Goal: Task Accomplishment & Management: Manage account settings

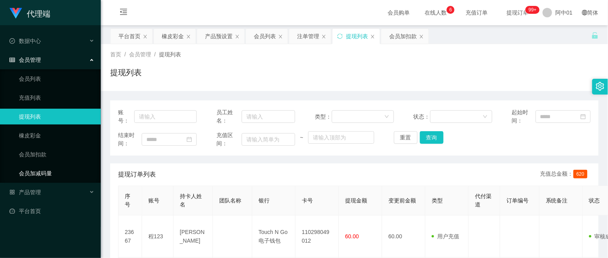
scroll to position [44, 0]
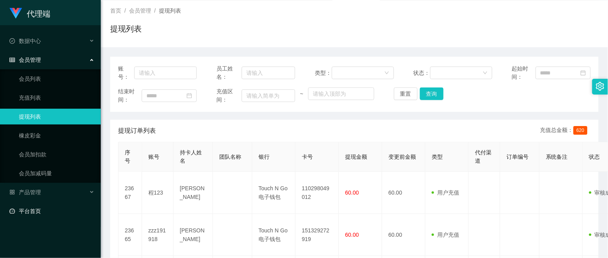
click at [31, 209] on link "平台首页" at bounding box center [51, 211] width 85 height 16
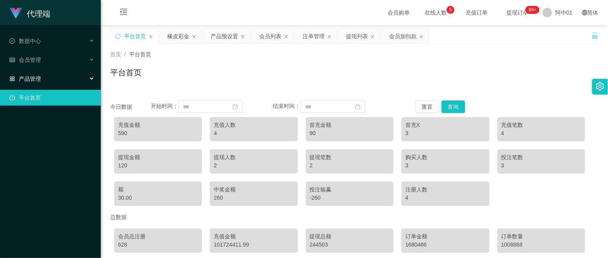
click at [27, 74] on div "产品管理" at bounding box center [50, 79] width 101 height 16
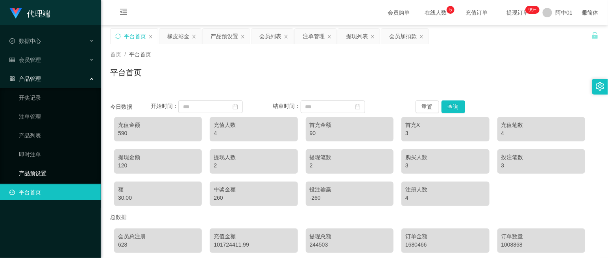
click at [44, 175] on link "产品预设置" at bounding box center [57, 173] width 76 height 16
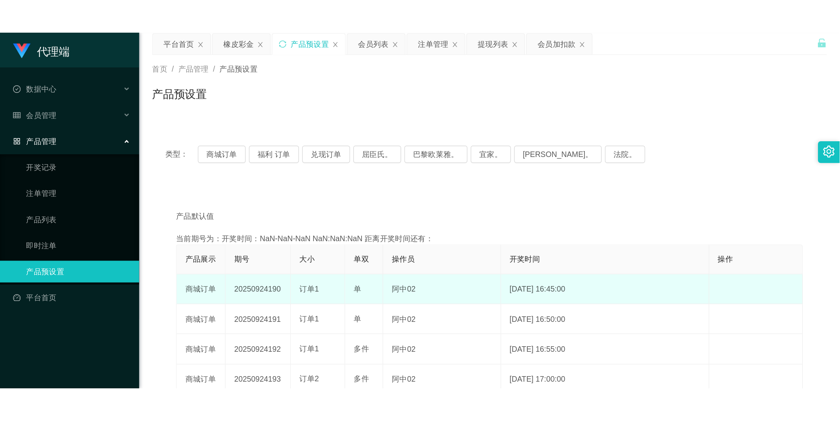
scroll to position [44, 0]
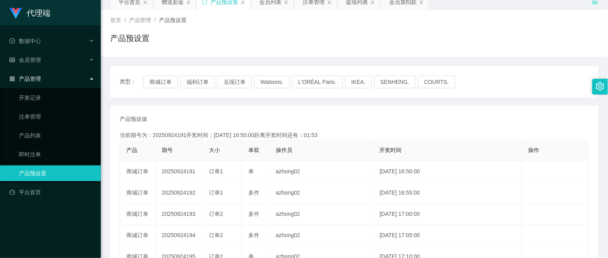
scroll to position [87, 0]
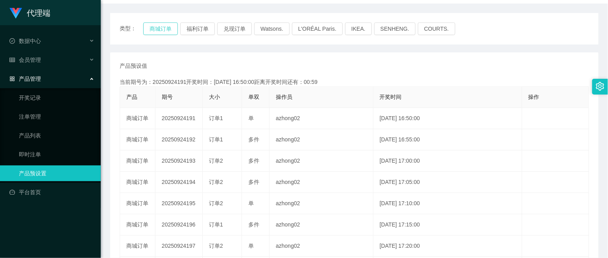
click at [159, 28] on button "商城订单" at bounding box center [160, 28] width 35 height 13
click at [154, 28] on button "商城订单" at bounding box center [160, 28] width 35 height 13
drag, startPoint x: 196, startPoint y: 28, endPoint x: 202, endPoint y: 29, distance: 6.3
click at [195, 29] on button "福利订单" at bounding box center [197, 28] width 35 height 13
click at [231, 29] on button "兑现订单" at bounding box center [234, 28] width 35 height 13
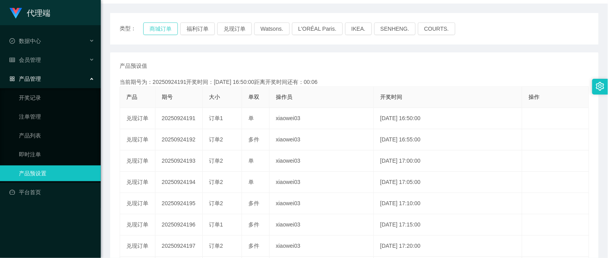
click at [159, 29] on button "商城订单" at bounding box center [160, 28] width 35 height 13
click at [233, 29] on button "兑现订单" at bounding box center [234, 28] width 35 height 13
click at [190, 29] on button "福利订单" at bounding box center [197, 28] width 35 height 13
click at [156, 26] on button "商城订单" at bounding box center [160, 28] width 35 height 13
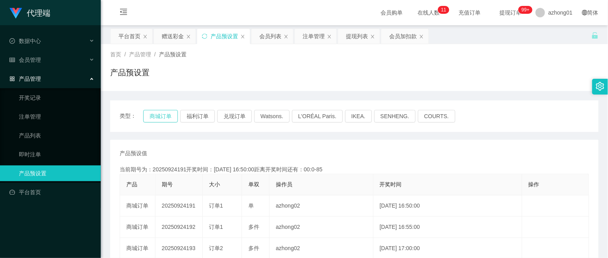
click at [158, 116] on button "商城订单" at bounding box center [160, 116] width 35 height 13
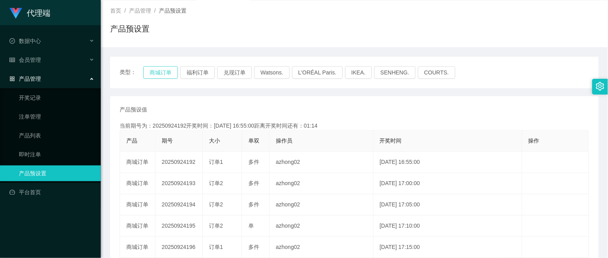
click at [161, 73] on button "商城订单" at bounding box center [160, 72] width 35 height 13
drag, startPoint x: 39, startPoint y: 99, endPoint x: 48, endPoint y: 89, distance: 12.9
click at [40, 99] on link "开奖记录" at bounding box center [57, 98] width 76 height 16
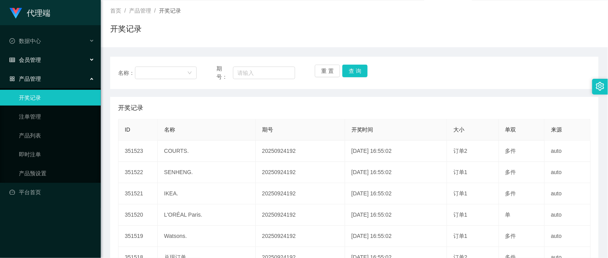
click at [52, 55] on div "会员管理" at bounding box center [50, 60] width 101 height 16
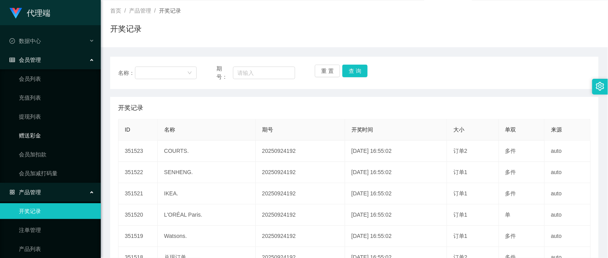
click at [41, 131] on link "赠送彩金" at bounding box center [57, 136] width 76 height 16
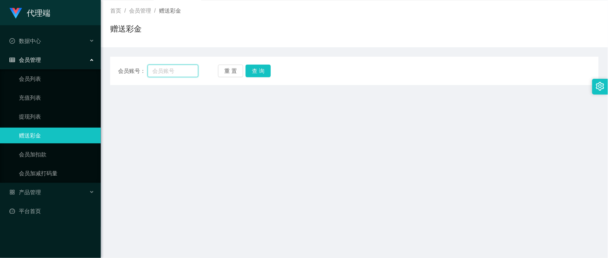
click at [171, 71] on input "text" at bounding box center [173, 71] width 50 height 13
type input "880660"
click at [260, 69] on button "查 询" at bounding box center [258, 71] width 25 height 13
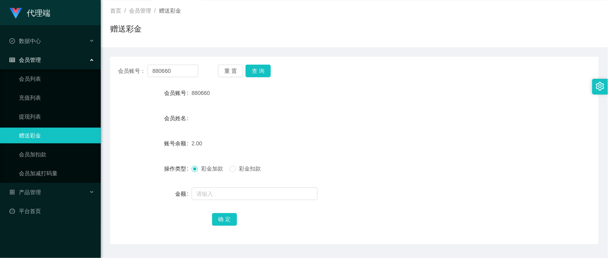
click at [245, 121] on div "会员姓名" at bounding box center [354, 118] width 488 height 16
click at [33, 80] on link "会员列表" at bounding box center [57, 79] width 76 height 16
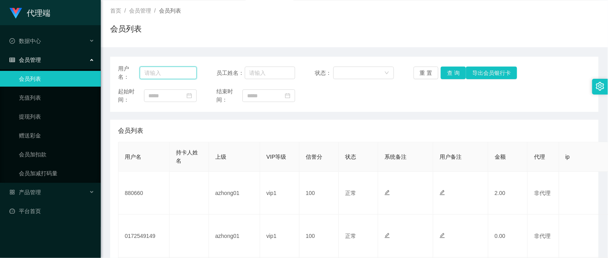
click at [155, 72] on input "text" at bounding box center [168, 73] width 57 height 13
click at [171, 71] on input "text" at bounding box center [168, 73] width 57 height 13
type input "880660"
click at [453, 74] on button "查 询" at bounding box center [453, 73] width 25 height 13
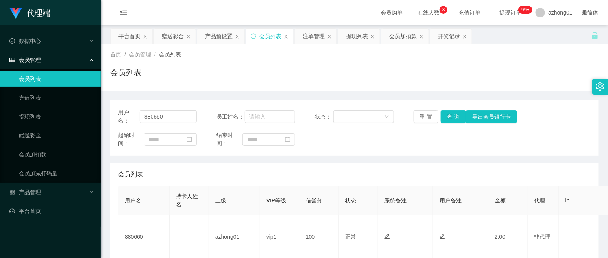
click at [52, 64] on div "会员管理" at bounding box center [50, 60] width 101 height 16
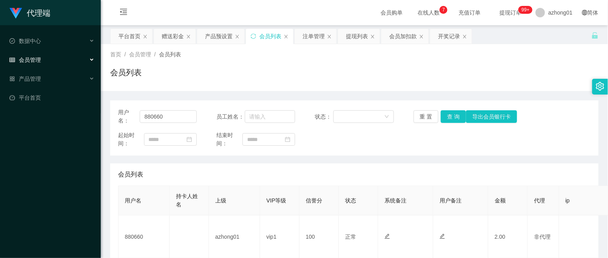
click at [44, 63] on div "会员管理" at bounding box center [50, 60] width 101 height 16
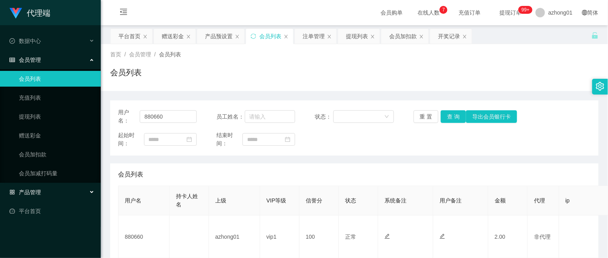
click at [41, 192] on div "产品管理" at bounding box center [50, 192] width 101 height 16
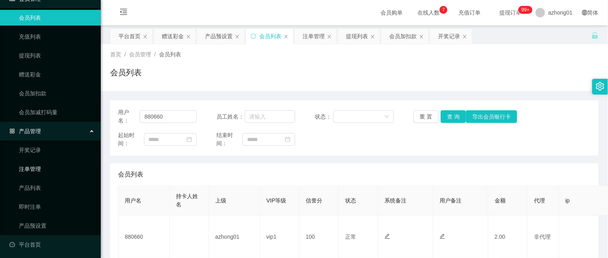
scroll to position [63, 0]
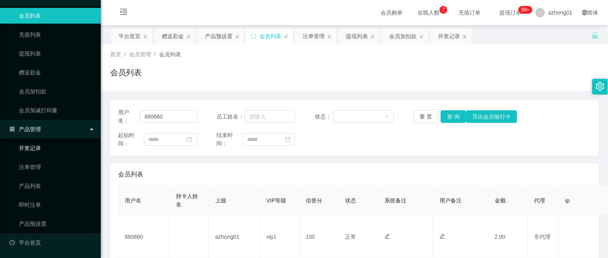
click at [41, 148] on link "开奖记录" at bounding box center [57, 148] width 76 height 16
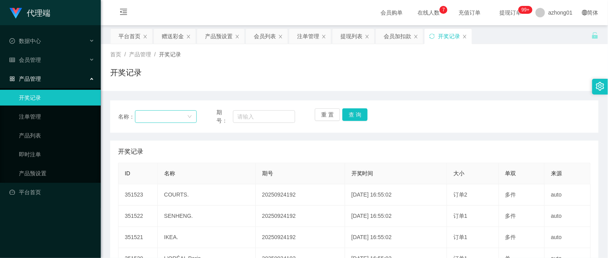
click at [159, 115] on div at bounding box center [164, 117] width 48 height 12
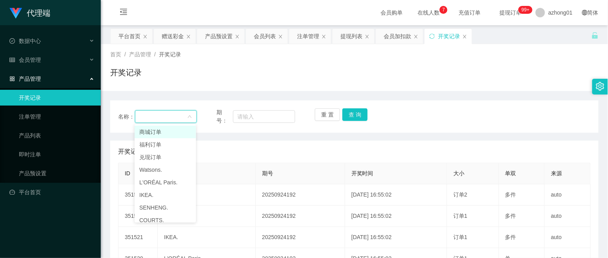
click at [166, 112] on div at bounding box center [164, 117] width 48 height 12
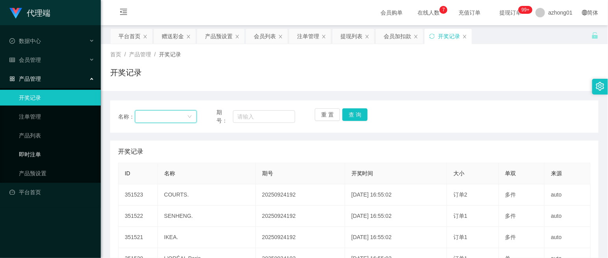
click at [42, 156] on link "即时注单" at bounding box center [57, 154] width 76 height 16
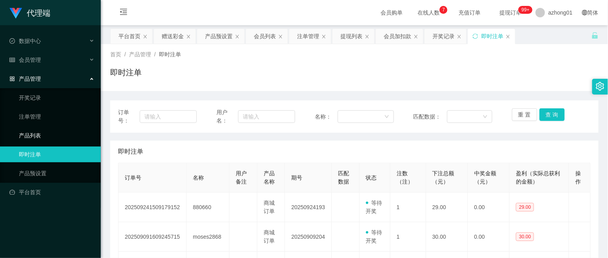
click at [38, 141] on link "产品列表" at bounding box center [57, 136] width 76 height 16
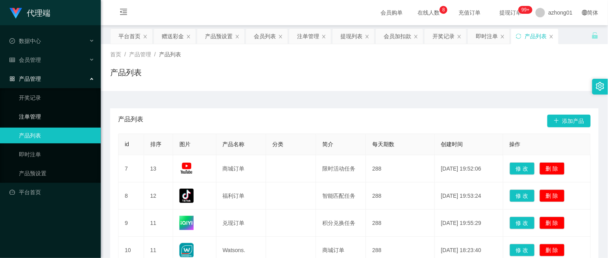
click at [39, 119] on link "注单管理" at bounding box center [57, 117] width 76 height 16
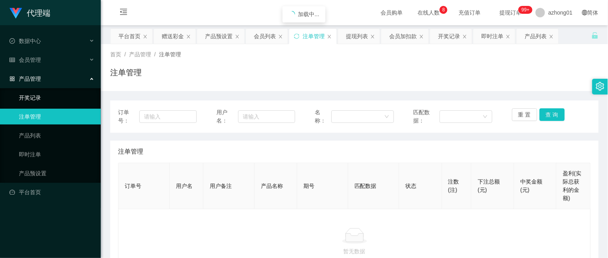
click at [45, 98] on link "开奖记录" at bounding box center [57, 98] width 76 height 16
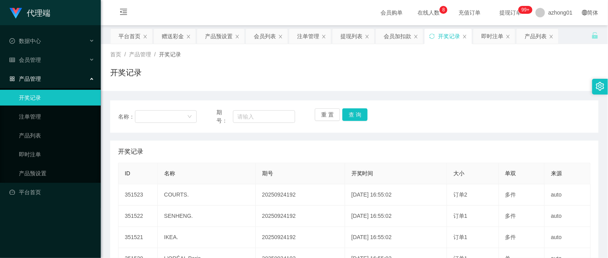
click at [41, 83] on div "产品管理" at bounding box center [50, 79] width 101 height 16
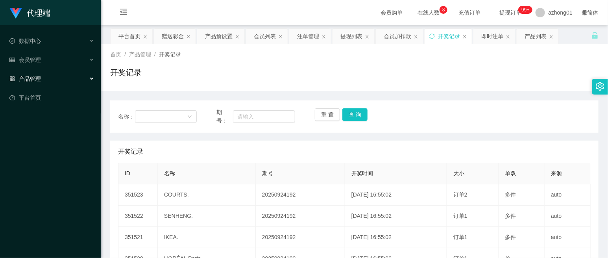
drag, startPoint x: 41, startPoint y: 81, endPoint x: 46, endPoint y: 77, distance: 6.4
click at [42, 81] on div "产品管理" at bounding box center [50, 79] width 101 height 16
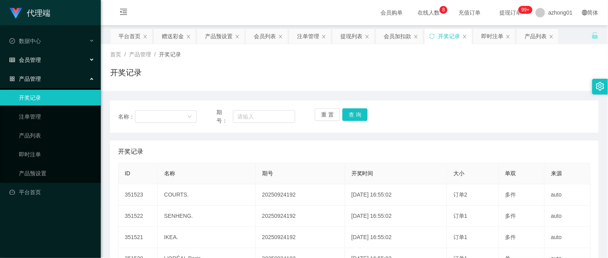
click at [49, 55] on div "会员管理" at bounding box center [50, 60] width 101 height 16
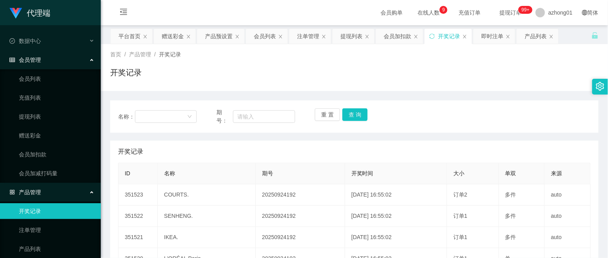
click at [45, 209] on link "开奖记录" at bounding box center [57, 211] width 76 height 16
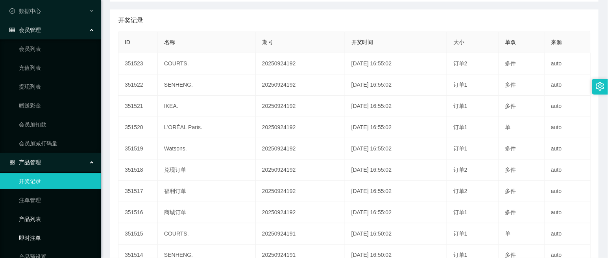
scroll to position [44, 0]
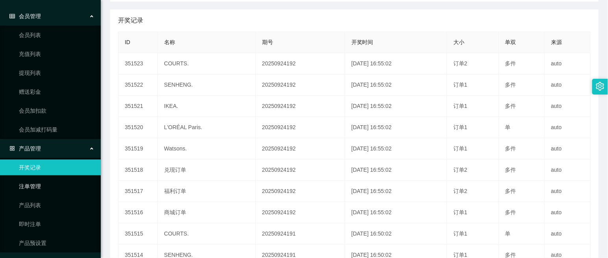
click at [41, 183] on link "注单管理" at bounding box center [57, 186] width 76 height 16
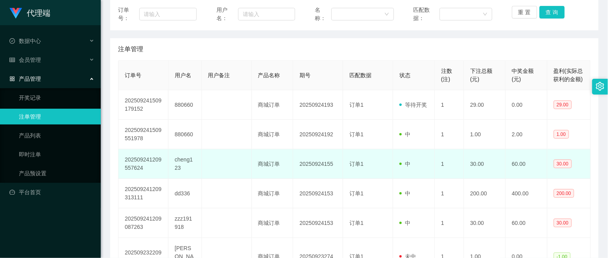
scroll to position [87, 0]
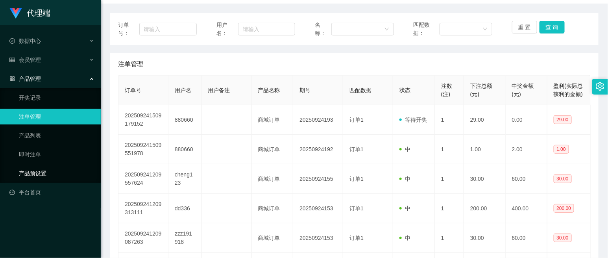
click at [45, 169] on link "产品预设置" at bounding box center [57, 173] width 76 height 16
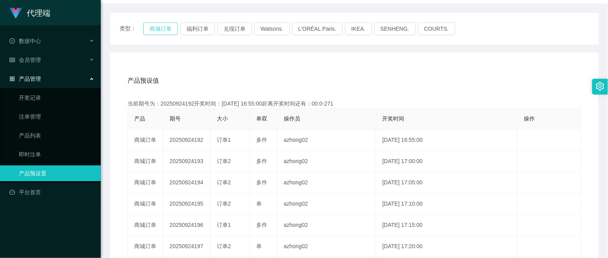
click at [161, 28] on button "商城订单" at bounding box center [160, 28] width 35 height 13
type button "k3wph"
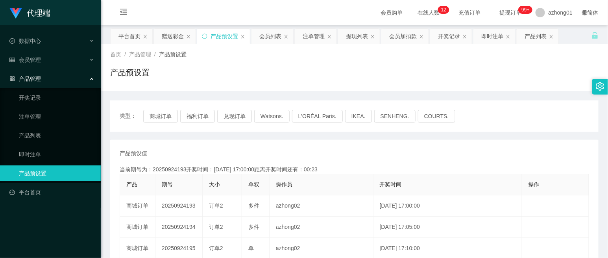
scroll to position [44, 0]
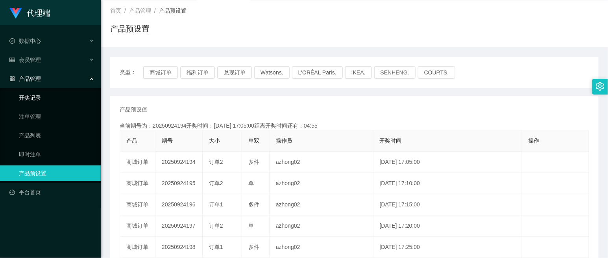
click at [45, 101] on link "开奖记录" at bounding box center [57, 98] width 76 height 16
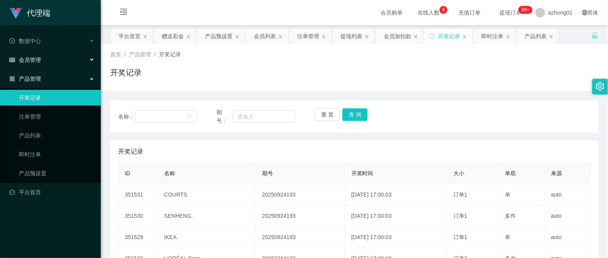
click at [41, 64] on div "会员管理" at bounding box center [50, 60] width 101 height 16
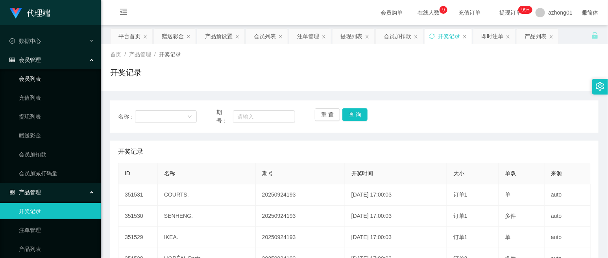
click at [34, 78] on link "会员列表" at bounding box center [57, 79] width 76 height 16
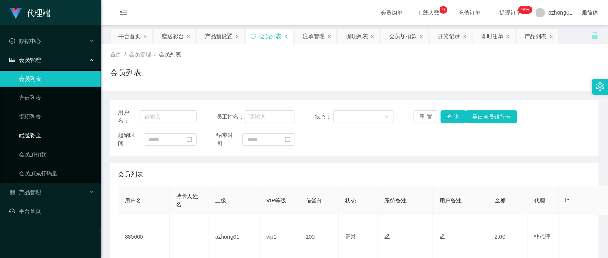
scroll to position [87, 0]
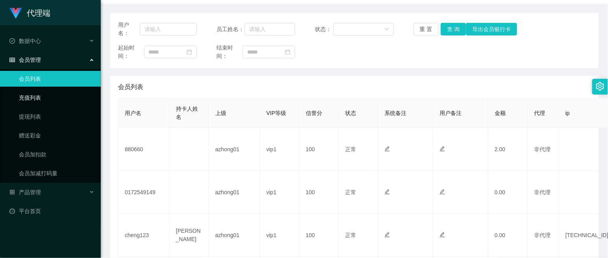
click at [46, 97] on link "充值列表" at bounding box center [57, 98] width 76 height 16
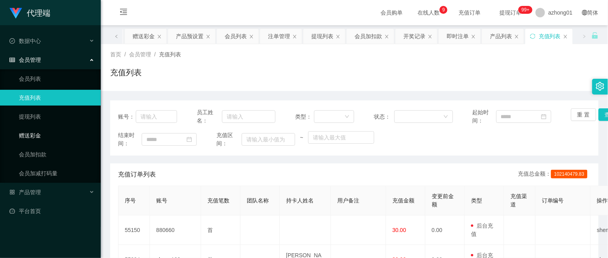
click at [37, 134] on link "赠送彩金" at bounding box center [57, 136] width 76 height 16
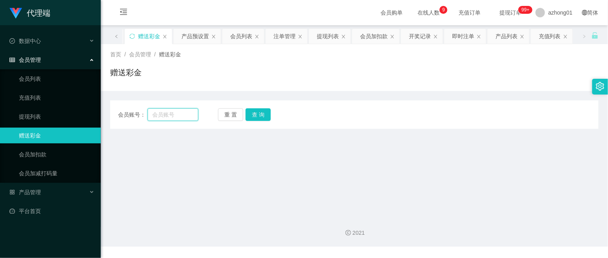
click at [168, 113] on input "text" at bounding box center [173, 114] width 50 height 13
type input "880660"
click at [263, 117] on button "查 询" at bounding box center [258, 114] width 25 height 13
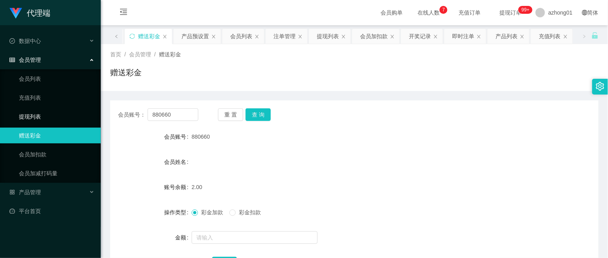
click at [42, 115] on link "提现列表" at bounding box center [57, 117] width 76 height 16
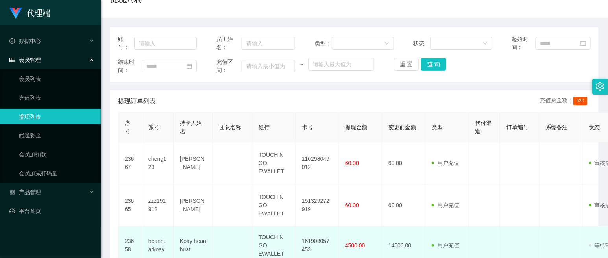
scroll to position [87, 0]
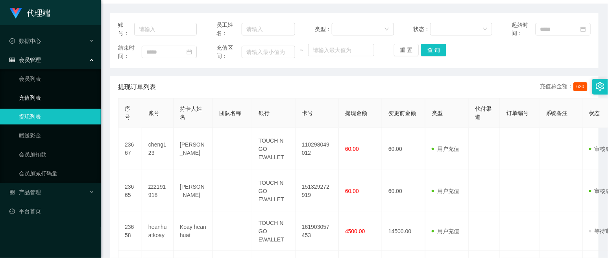
drag, startPoint x: 37, startPoint y: 96, endPoint x: 42, endPoint y: 93, distance: 5.6
click at [37, 96] on link "充值列表" at bounding box center [57, 98] width 76 height 16
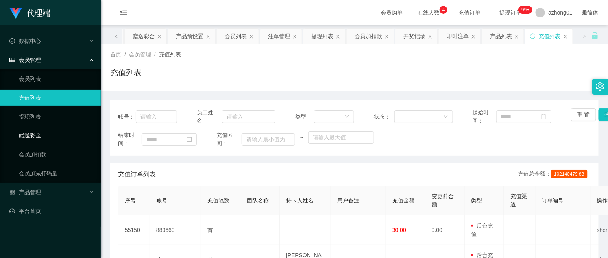
click at [54, 135] on link "赠送彩金" at bounding box center [57, 136] width 76 height 16
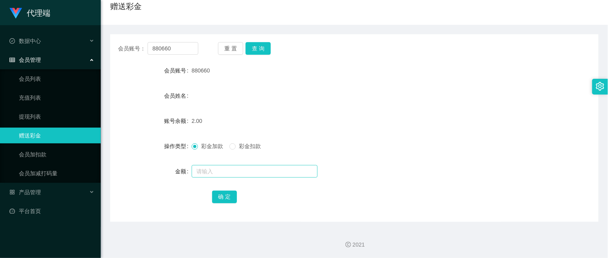
scroll to position [22, 0]
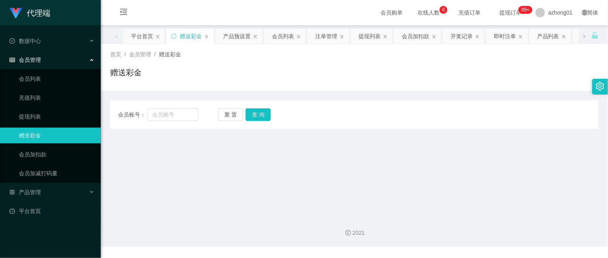
click at [347, 115] on div "会员账号： 重 置 查 询" at bounding box center [354, 114] width 488 height 13
click at [185, 118] on input "text" at bounding box center [173, 114] width 50 height 13
type input "880660"
click at [255, 115] on button "查 询" at bounding box center [258, 114] width 25 height 13
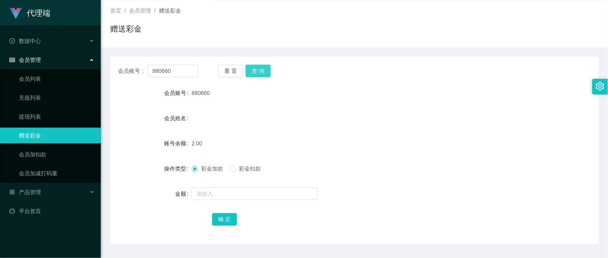
scroll to position [66, 0]
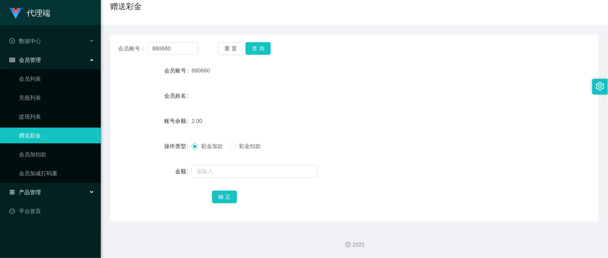
click at [44, 191] on div "产品管理" at bounding box center [50, 192] width 101 height 16
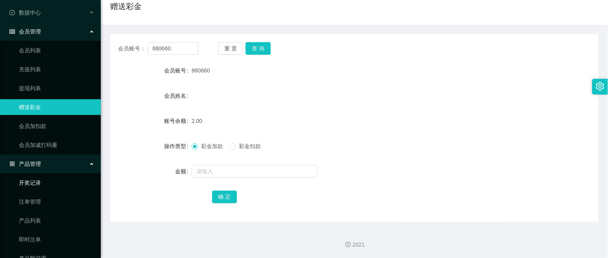
scroll to position [63, 0]
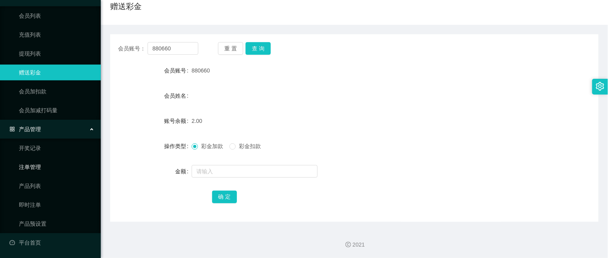
click at [46, 173] on link "注单管理" at bounding box center [57, 167] width 76 height 16
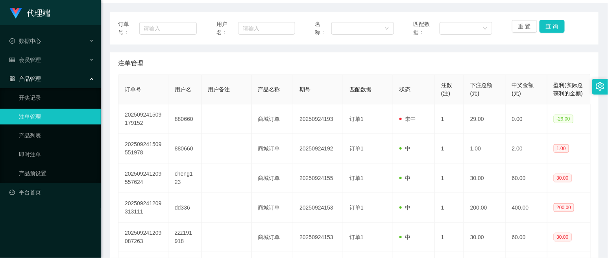
scroll to position [87, 0]
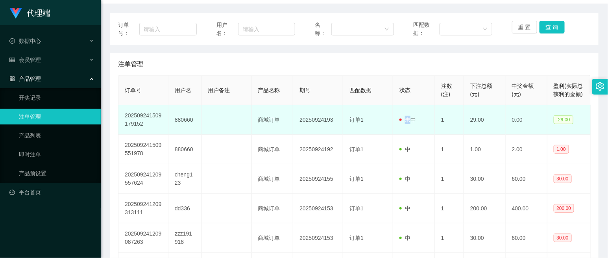
drag, startPoint x: 409, startPoint y: 119, endPoint x: 404, endPoint y: 120, distance: 5.1
click at [404, 120] on span "未中" at bounding box center [408, 120] width 17 height 6
click at [567, 120] on span "-29.00" at bounding box center [564, 119] width 20 height 9
drag, startPoint x: 567, startPoint y: 121, endPoint x: 562, endPoint y: 125, distance: 6.1
click at [566, 124] on td "-29.00" at bounding box center [568, 120] width 43 height 30
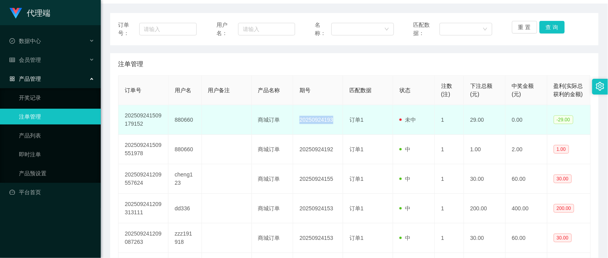
drag, startPoint x: 331, startPoint y: 119, endPoint x: 342, endPoint y: 133, distance: 17.9
click at [295, 119] on td "20250924193" at bounding box center [318, 120] width 50 height 30
click at [325, 121] on td "20250924193" at bounding box center [318, 120] width 50 height 30
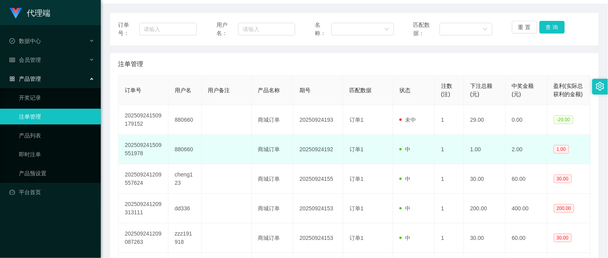
click at [328, 148] on td "20250924192" at bounding box center [318, 150] width 50 height 30
click at [329, 152] on td "20250924192" at bounding box center [318, 150] width 50 height 30
drag, startPoint x: 329, startPoint y: 152, endPoint x: 353, endPoint y: 161, distance: 25.9
click at [329, 152] on td "20250924192" at bounding box center [318, 150] width 50 height 30
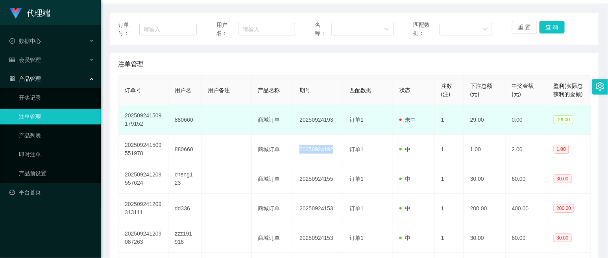
click at [260, 110] on td "商城订单" at bounding box center [273, 120] width 42 height 30
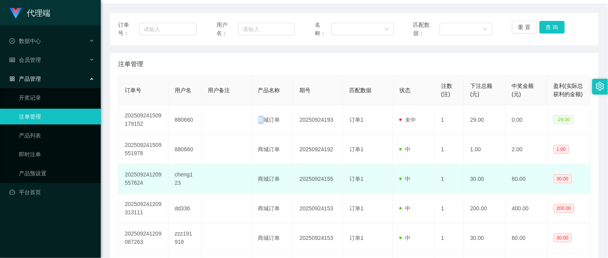
scroll to position [131, 0]
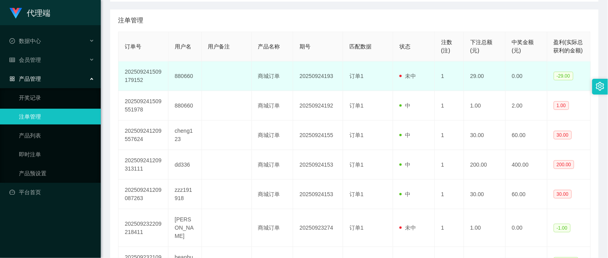
click at [414, 81] on td "未中" at bounding box center [414, 76] width 42 height 30
click at [332, 78] on td "20250924193" at bounding box center [318, 76] width 50 height 30
click at [404, 76] on span "未中" at bounding box center [408, 76] width 17 height 6
drag, startPoint x: 405, startPoint y: 76, endPoint x: 414, endPoint y: 76, distance: 9.1
click at [412, 76] on span "未中" at bounding box center [408, 76] width 17 height 6
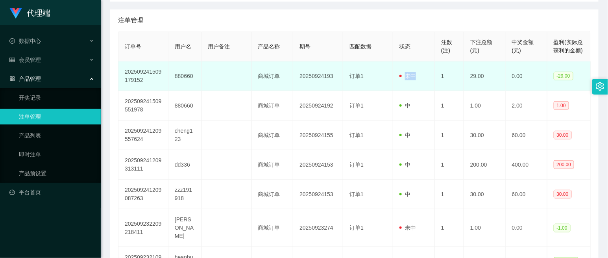
click at [415, 76] on td "未中" at bounding box center [414, 76] width 42 height 30
click at [374, 79] on td "订单1" at bounding box center [368, 76] width 50 height 30
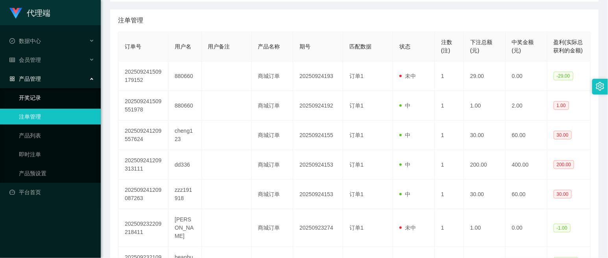
click at [45, 95] on link "开奖记录" at bounding box center [57, 98] width 76 height 16
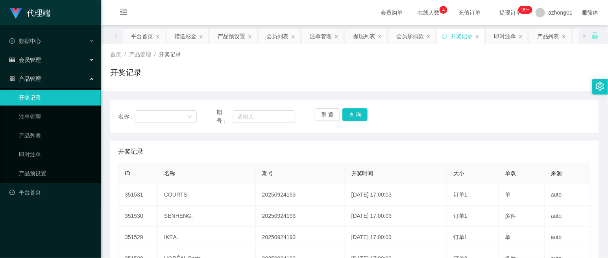
click at [48, 55] on div "会员管理" at bounding box center [50, 60] width 101 height 16
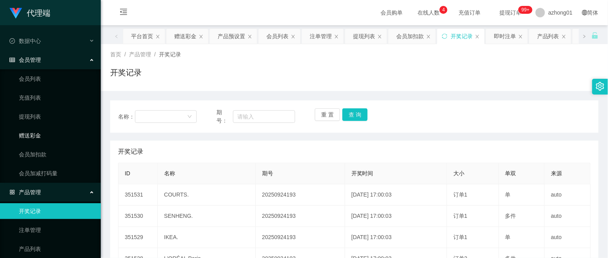
click at [49, 130] on link "赠送彩金" at bounding box center [57, 136] width 76 height 16
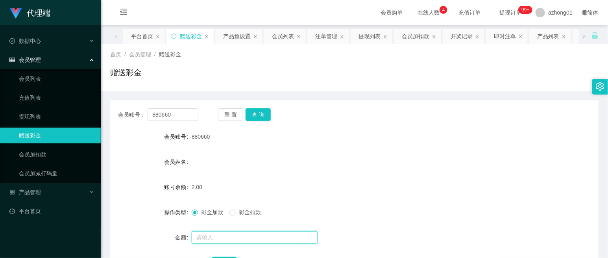
click at [224, 236] on input "text" at bounding box center [255, 237] width 126 height 13
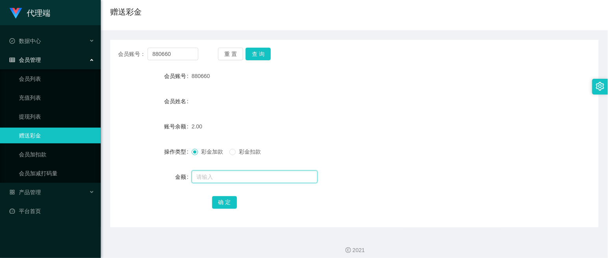
scroll to position [66, 0]
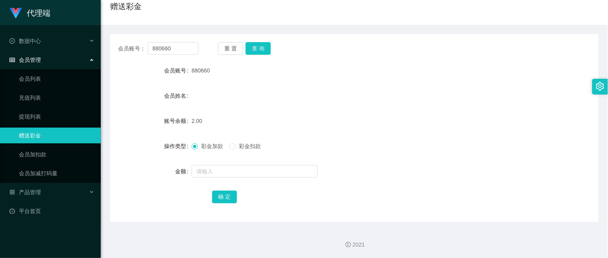
click at [192, 122] on span "2.00" at bounding box center [197, 121] width 11 height 6
click at [227, 172] on input "text" at bounding box center [255, 171] width 126 height 13
type input "58"
click at [223, 196] on button "确 定" at bounding box center [224, 197] width 25 height 13
click at [43, 57] on div "会员管理" at bounding box center [50, 60] width 101 height 16
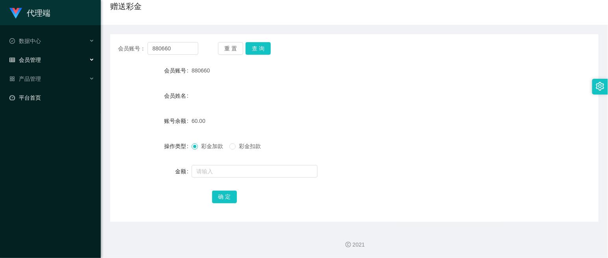
click at [43, 98] on link "平台首页" at bounding box center [51, 98] width 85 height 16
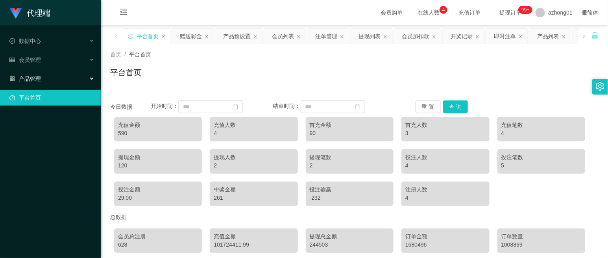
click at [46, 77] on div "产品管理" at bounding box center [50, 79] width 101 height 16
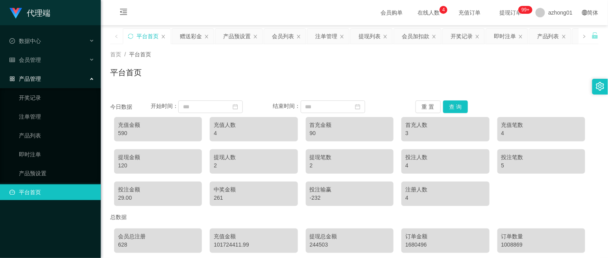
click at [499, 13] on span "提现订单 99+" at bounding box center [511, 13] width 30 height 6
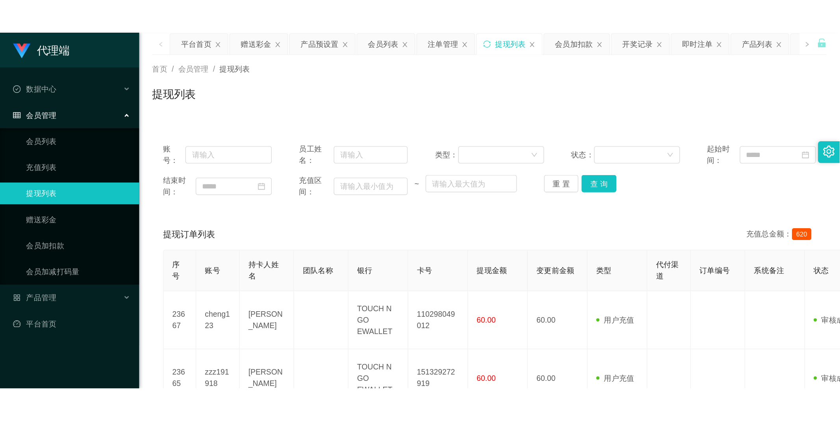
scroll to position [44, 0]
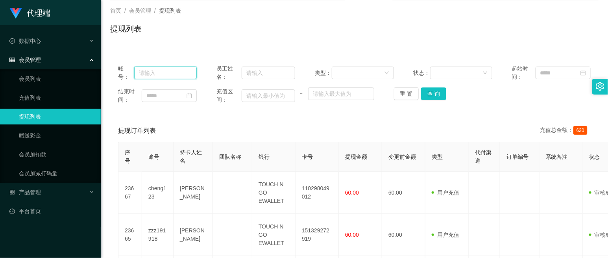
click at [165, 70] on input "text" at bounding box center [165, 73] width 63 height 13
type input "880660"
click at [433, 92] on button "查 询" at bounding box center [433, 93] width 25 height 13
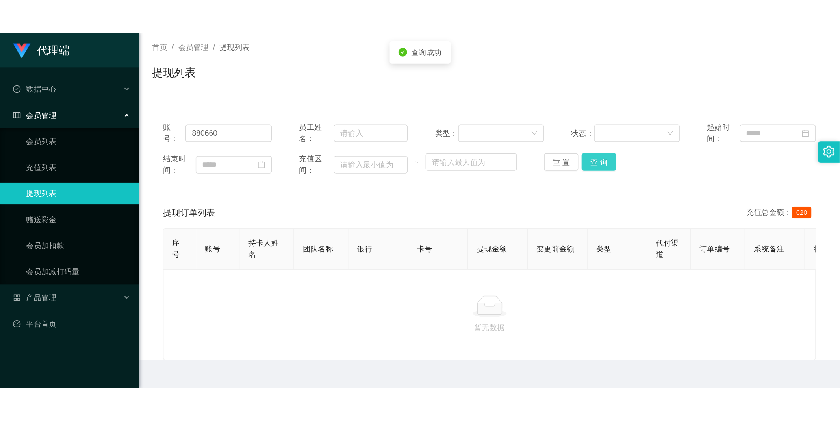
scroll to position [0, 0]
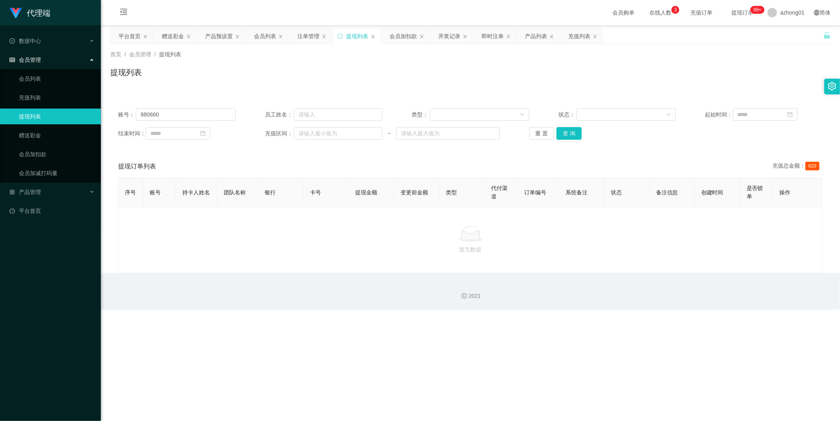
click at [38, 113] on link "提现列表" at bounding box center [57, 117] width 76 height 16
click at [43, 96] on link "充值列表" at bounding box center [57, 98] width 76 height 16
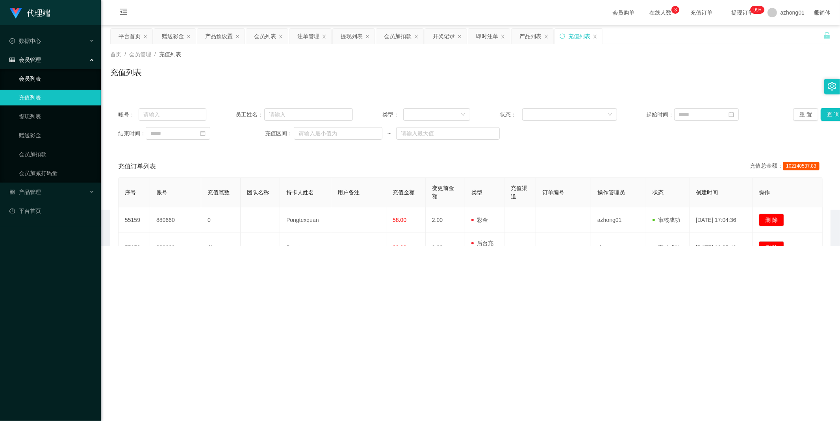
click at [45, 80] on link "会员列表" at bounding box center [57, 79] width 76 height 16
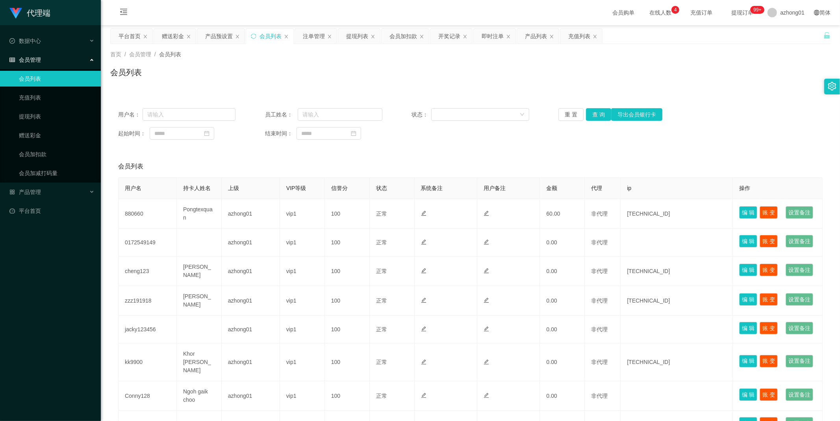
click at [608, 10] on span "提现订单 99+" at bounding box center [742, 13] width 30 height 6
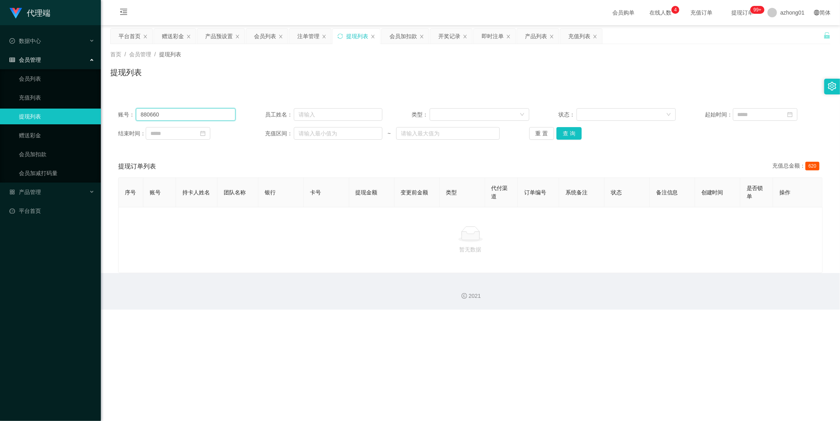
drag, startPoint x: 142, startPoint y: 115, endPoint x: 126, endPoint y: 115, distance: 16.1
click at [126, 115] on div "账号： 880660" at bounding box center [176, 114] width 117 height 13
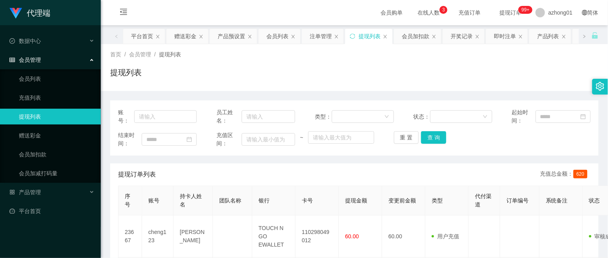
click at [278, 77] on div "提现列表" at bounding box center [354, 76] width 488 height 18
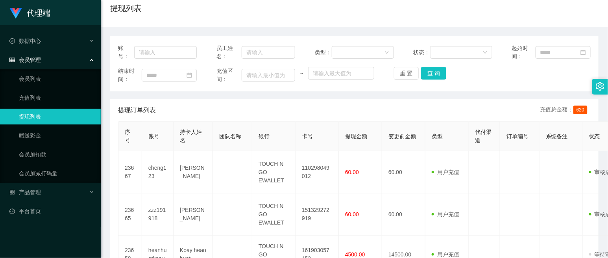
scroll to position [87, 0]
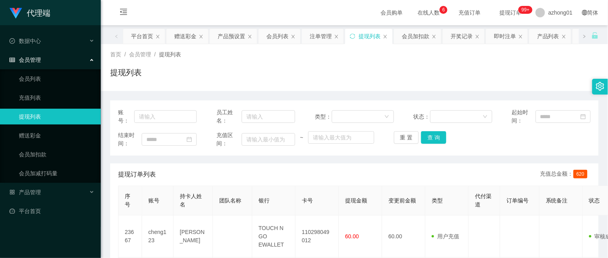
click at [412, 63] on div "首页 / 会员管理 / 提现列表 / 提现列表" at bounding box center [354, 67] width 488 height 34
click at [301, 70] on div "提现列表" at bounding box center [354, 76] width 488 height 18
click at [268, 85] on div "首页 / 会员管理 / 提现列表 / 提现列表" at bounding box center [354, 67] width 507 height 47
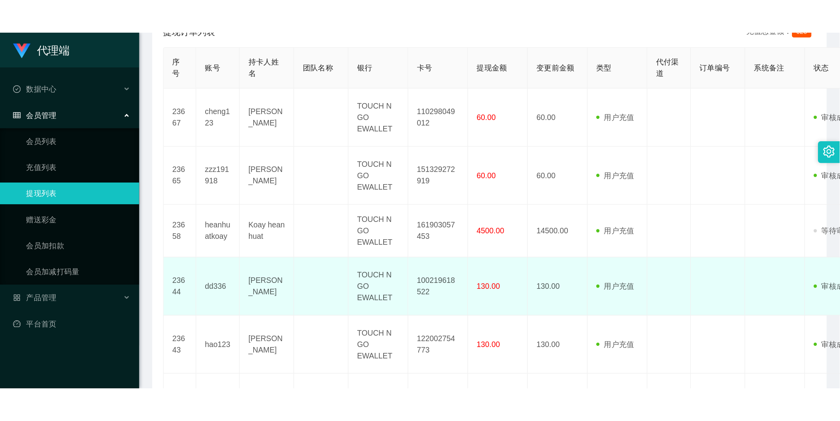
scroll to position [131, 0]
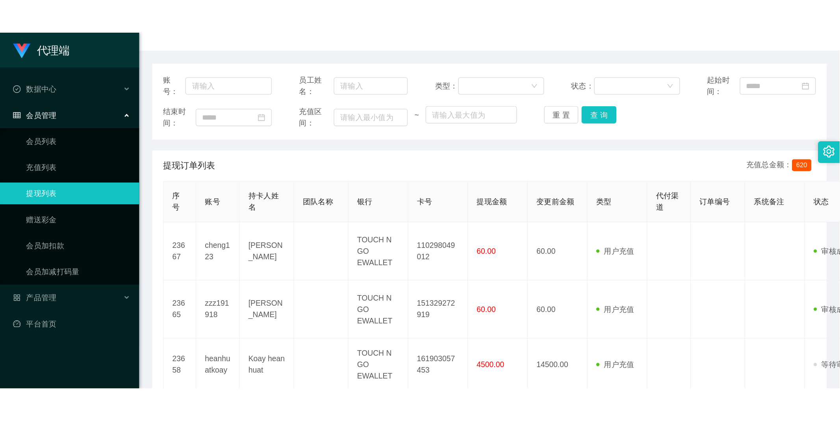
scroll to position [87, 0]
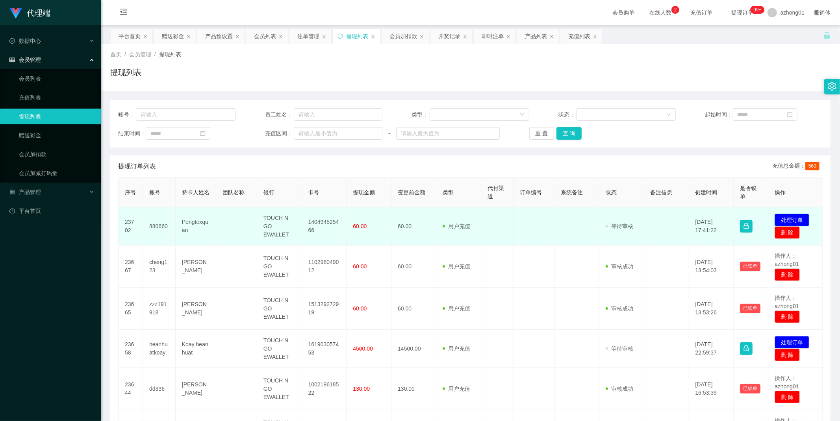
click at [797, 218] on button "处理订单" at bounding box center [791, 220] width 35 height 13
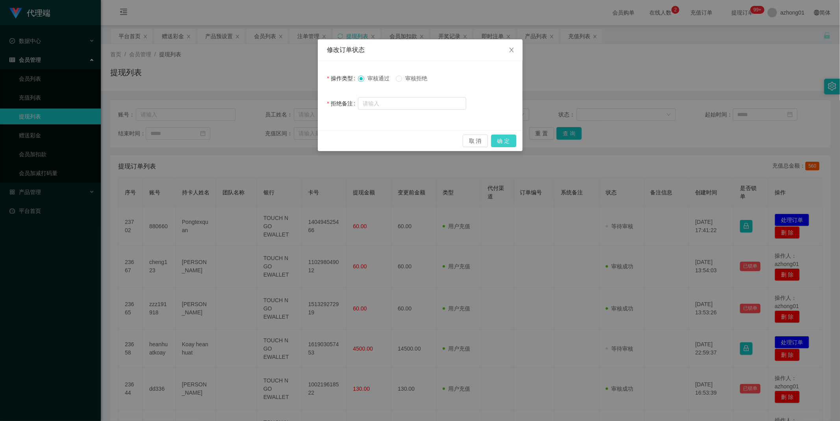
drag, startPoint x: 517, startPoint y: 136, endPoint x: 513, endPoint y: 138, distance: 4.6
click at [513, 138] on div "取 消 确 定" at bounding box center [420, 140] width 205 height 21
click at [513, 138] on button "确 定" at bounding box center [503, 141] width 25 height 13
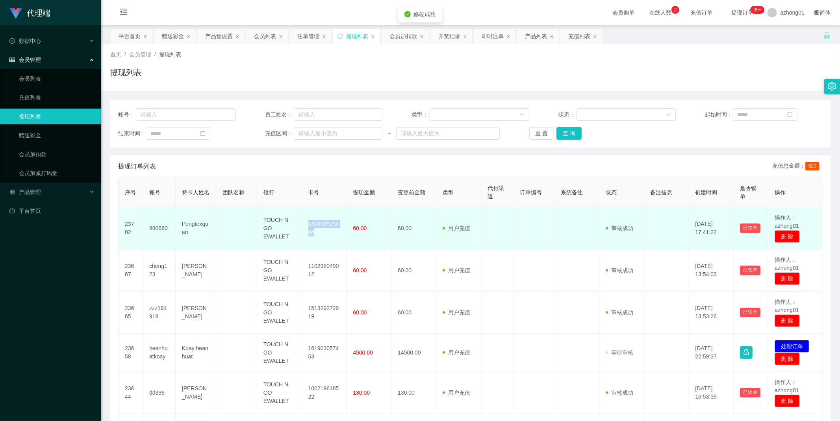
drag, startPoint x: 323, startPoint y: 233, endPoint x: 306, endPoint y: 221, distance: 20.6
click at [306, 221] on td "140494525466" at bounding box center [324, 228] width 45 height 42
copy td "140494525466"
click at [325, 226] on td "140494525466" at bounding box center [324, 228] width 45 height 42
